Goal: Find specific page/section: Find specific page/section

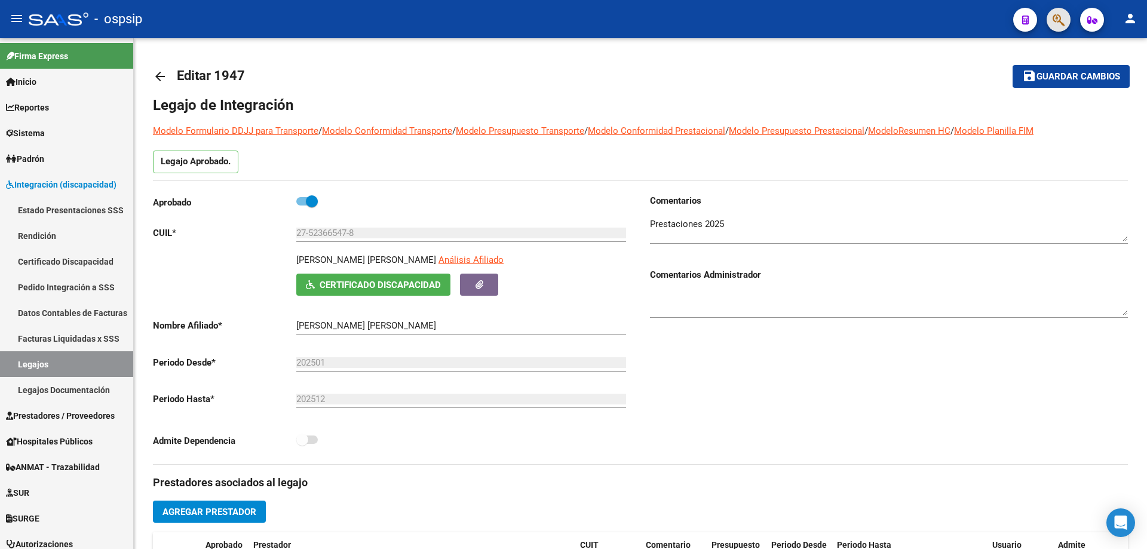
click at [1067, 19] on button "button" at bounding box center [1059, 20] width 24 height 24
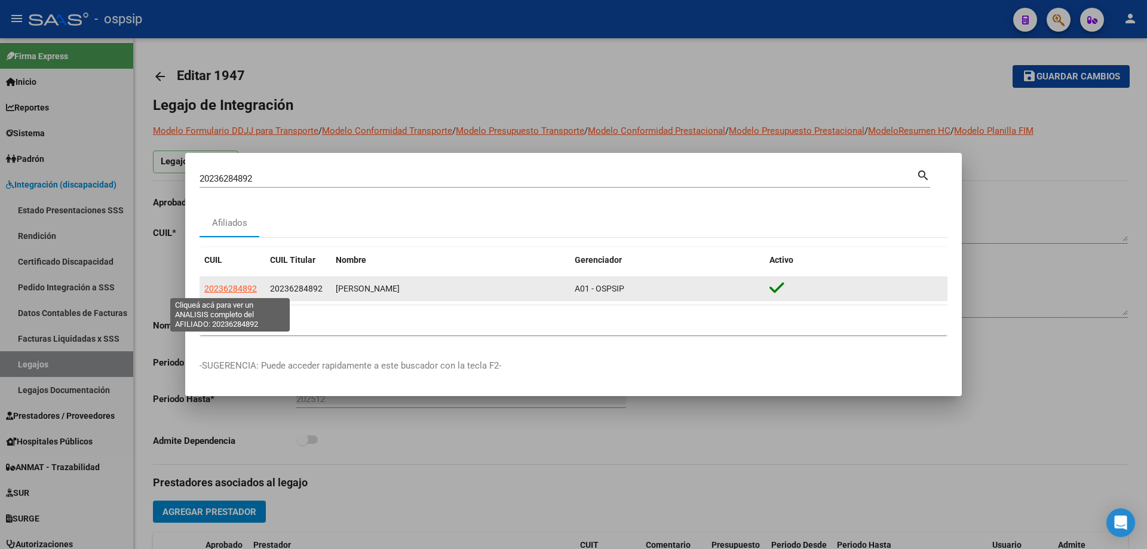
click at [241, 289] on span "20236284892" at bounding box center [230, 289] width 53 height 10
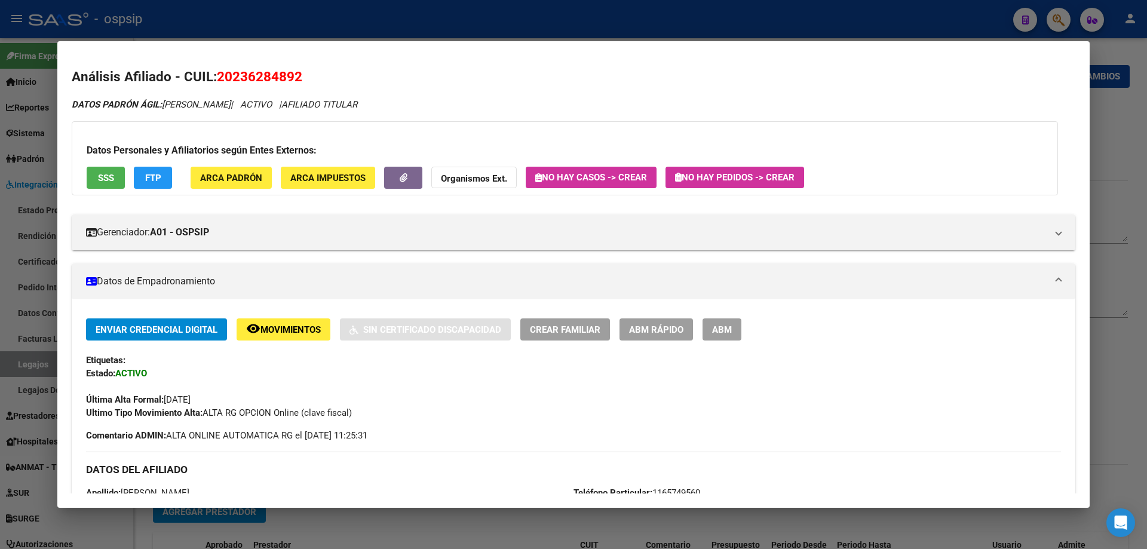
click at [240, 10] on div at bounding box center [573, 274] width 1147 height 549
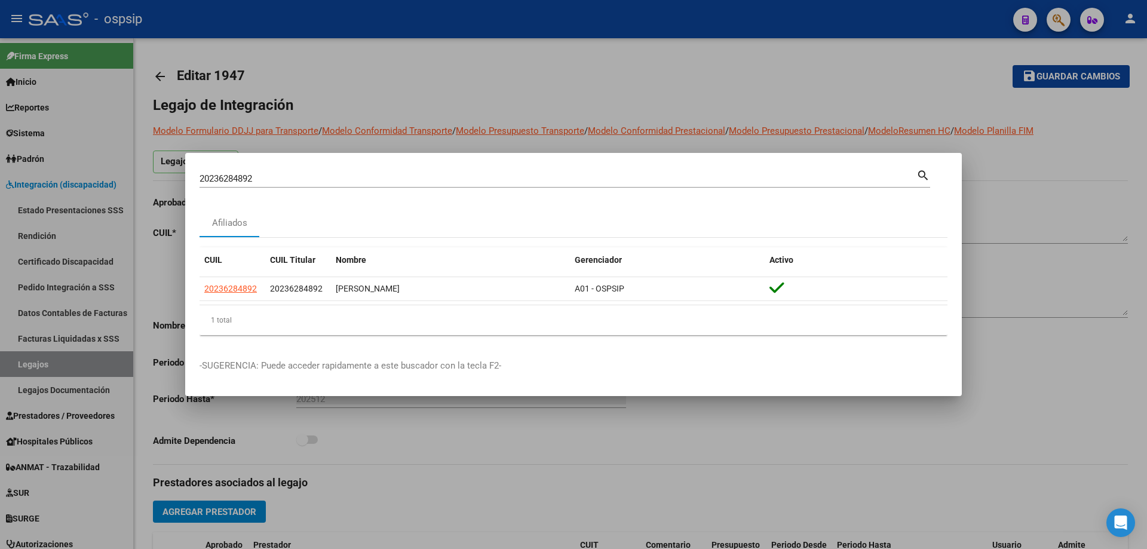
click at [234, 182] on input "20236284892" at bounding box center [558, 178] width 717 height 11
paste input "118888414"
type input "20118888414"
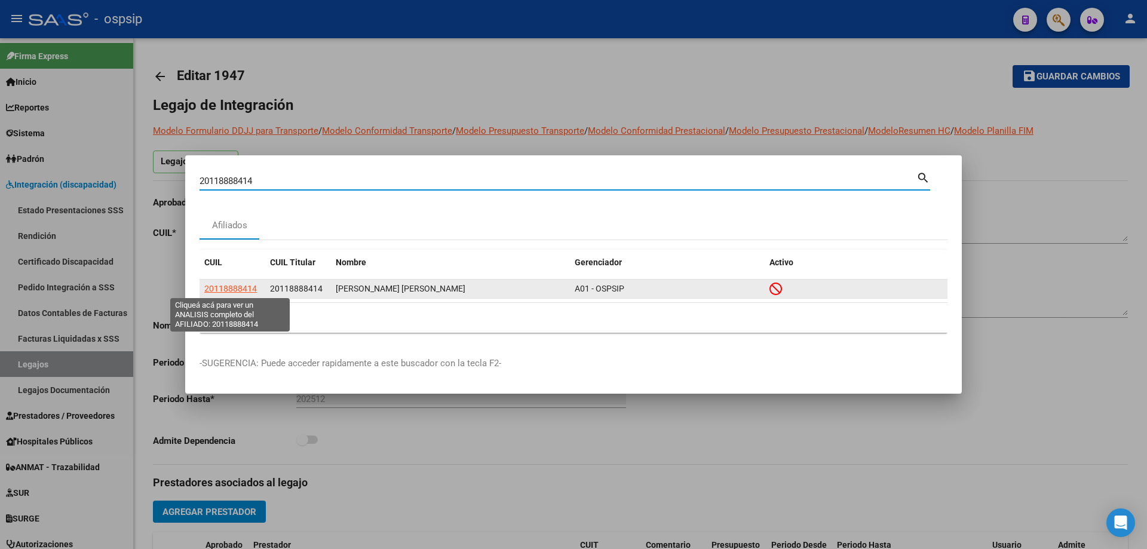
click at [248, 284] on span "20118888414" at bounding box center [230, 289] width 53 height 10
type textarea "20118888414"
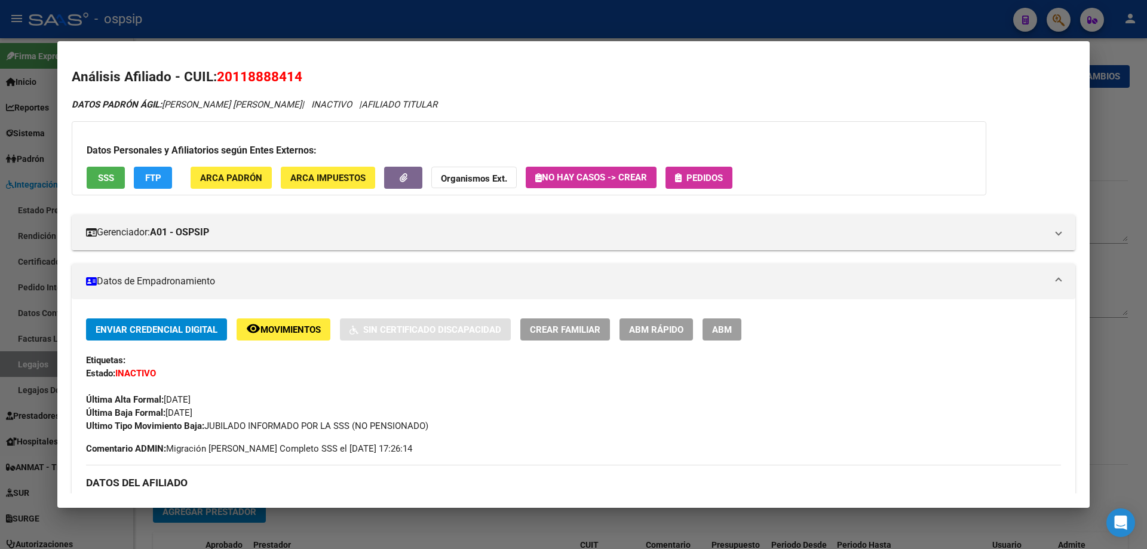
click at [105, 177] on span "SSS" at bounding box center [106, 178] width 16 height 11
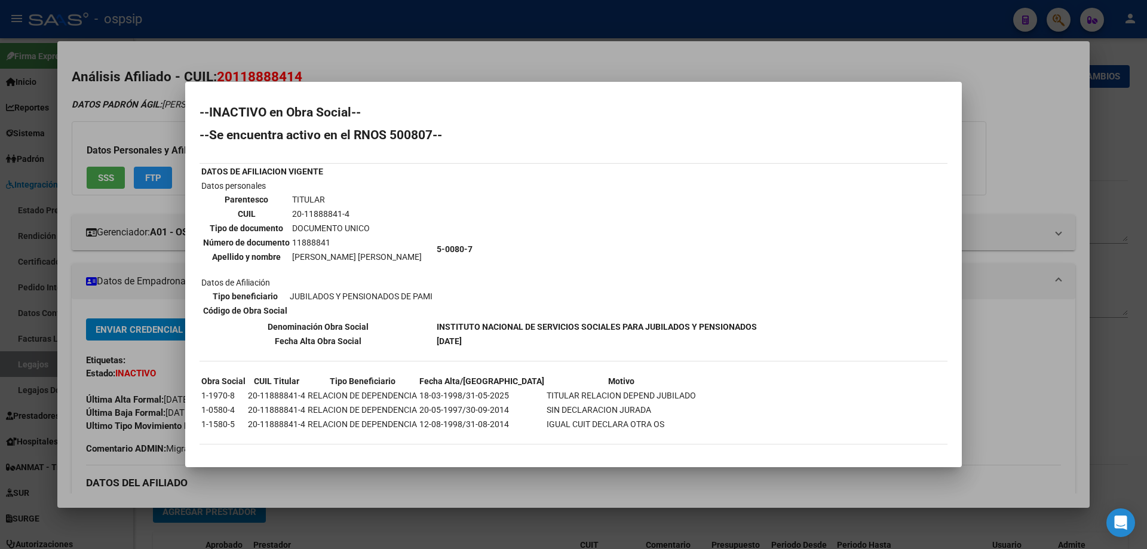
scroll to position [4, 0]
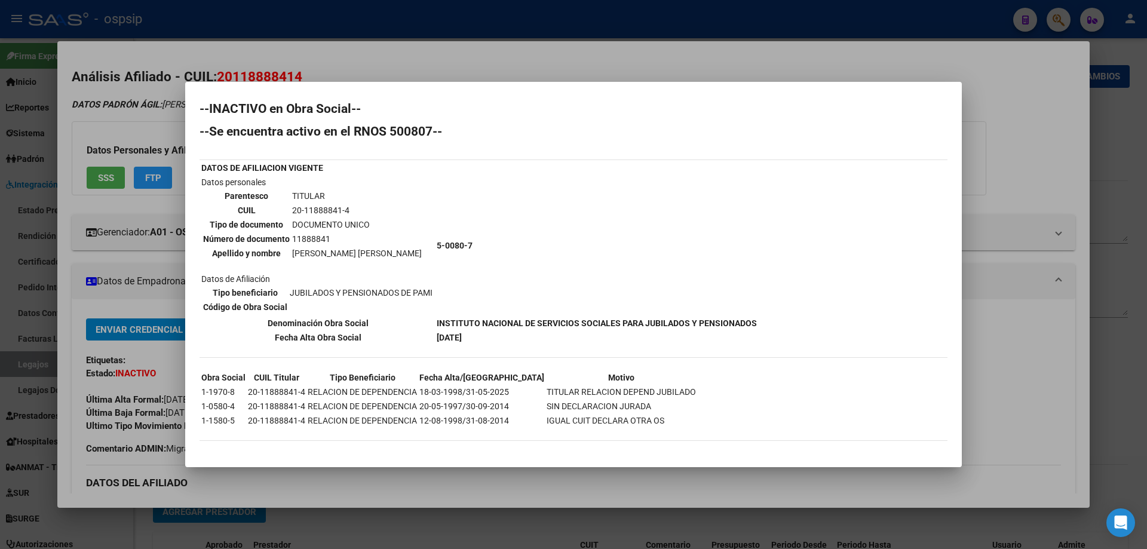
click at [434, 62] on div at bounding box center [573, 274] width 1147 height 549
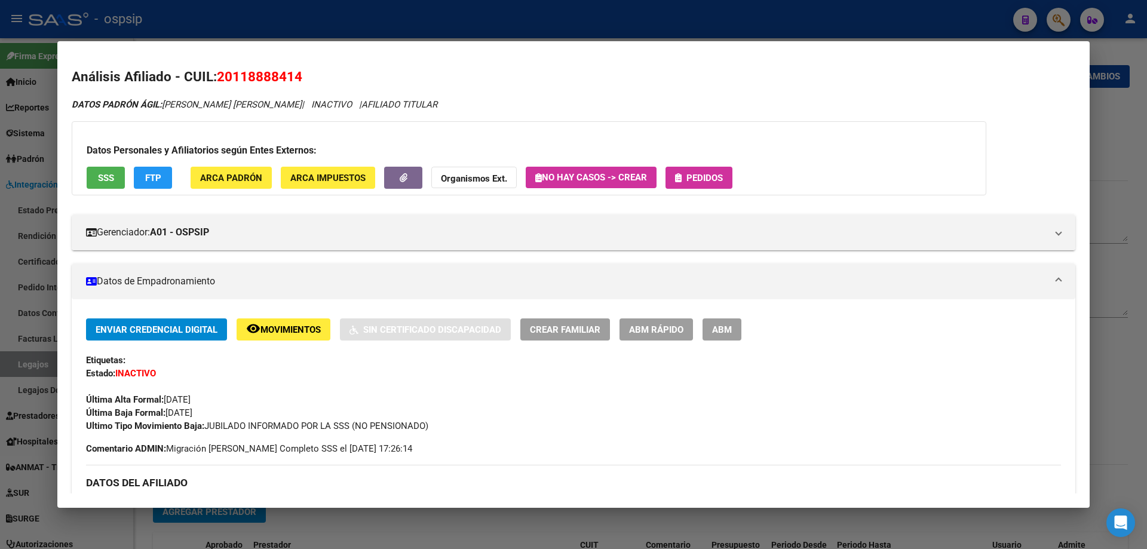
click at [248, 18] on div at bounding box center [573, 274] width 1147 height 549
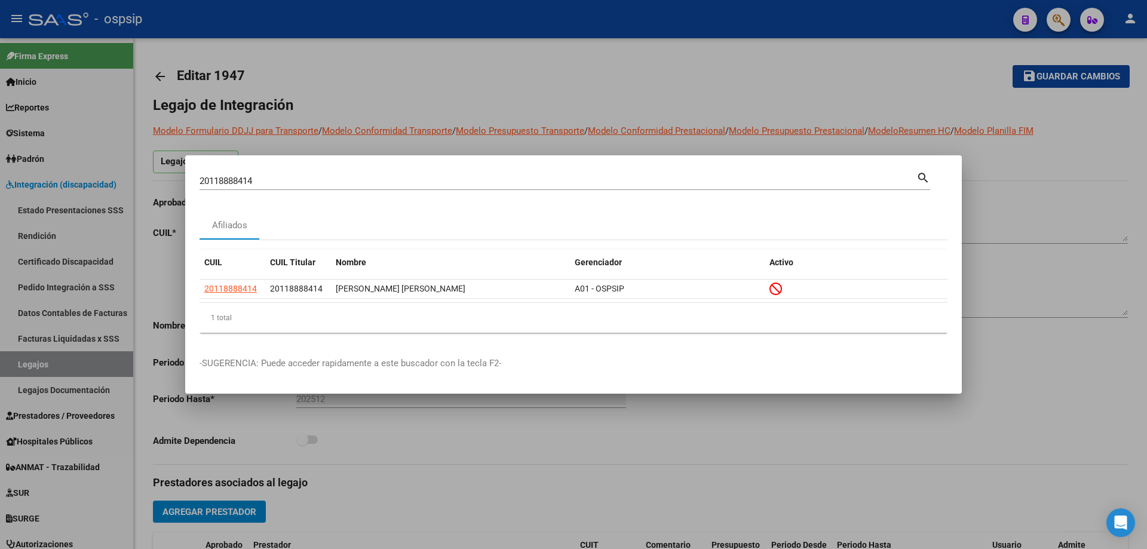
click at [41, 373] on div at bounding box center [573, 274] width 1147 height 549
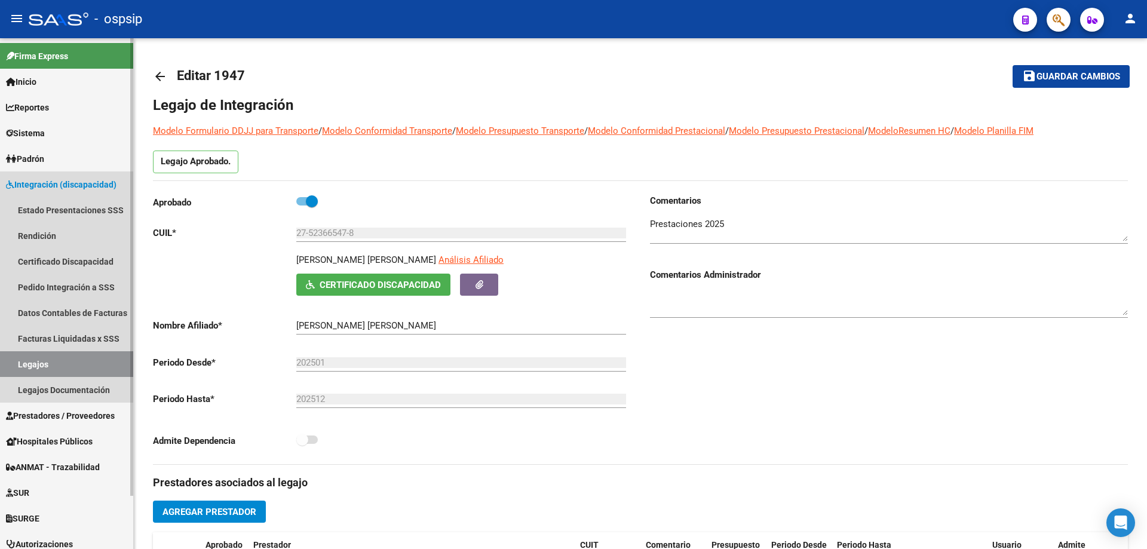
click at [53, 356] on link "Legajos" at bounding box center [66, 364] width 133 height 26
